Goal: Transaction & Acquisition: Download file/media

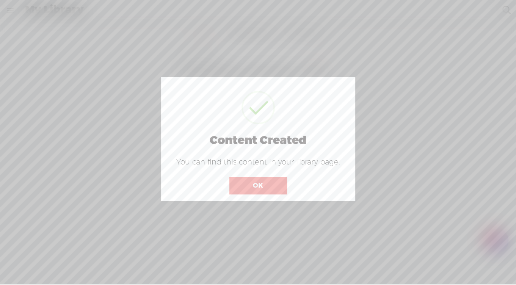
click at [267, 181] on button "OK" at bounding box center [259, 185] width 58 height 17
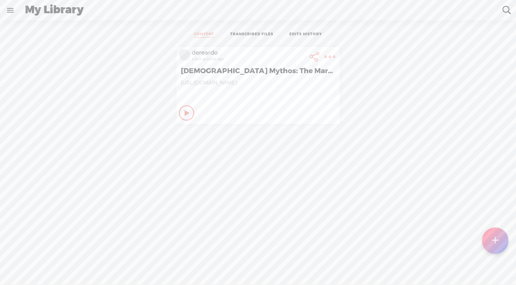
click at [256, 37] on link "TRANSCRIBED FILES" at bounding box center [251, 35] width 43 height 6
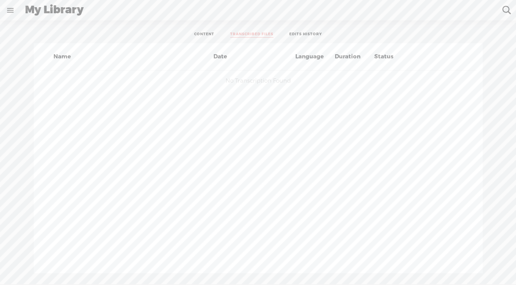
click at [195, 36] on link "CONTENT" at bounding box center [204, 35] width 20 height 6
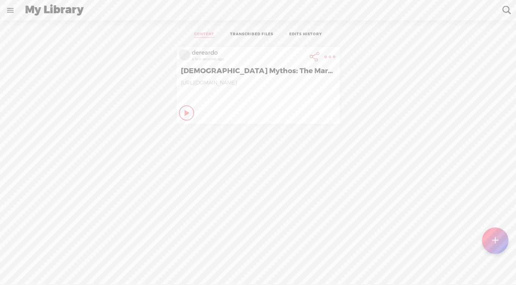
click at [331, 60] on t at bounding box center [330, 57] width 11 height 11
click at [306, 153] on link "Download Transcript" at bounding box center [289, 154] width 86 height 17
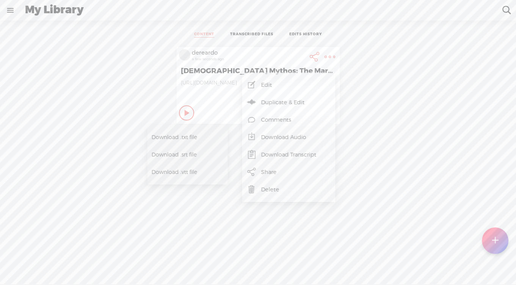
click at [184, 137] on span "Download .txt file" at bounding box center [182, 137] width 61 height 17
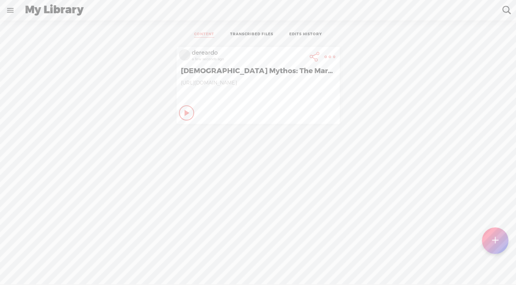
click at [327, 60] on t at bounding box center [330, 57] width 11 height 11
click at [383, 207] on div "dereardo a few seconds ago [DEMOGRAPHIC_DATA] Mythos: The Marvel of [DEMOGRAPHI…" at bounding box center [258, 172] width 505 height 259
click at [184, 117] on icon at bounding box center [188, 113] width 8 height 8
click at [395, 55] on div "dereardo a few seconds ago [DEMOGRAPHIC_DATA] Mythos: The Marvel of [DEMOGRAPHI…" at bounding box center [258, 85] width 505 height 84
click at [183, 117] on icon at bounding box center [187, 113] width 8 height 8
